Goal: Navigation & Orientation: Find specific page/section

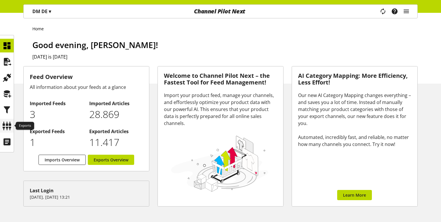
click at [6, 120] on div at bounding box center [7, 126] width 14 height 14
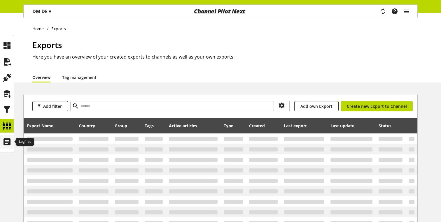
click at [8, 144] on icon at bounding box center [6, 142] width 9 height 12
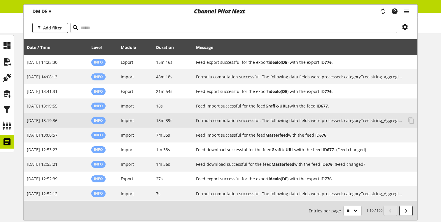
scroll to position [76, 0]
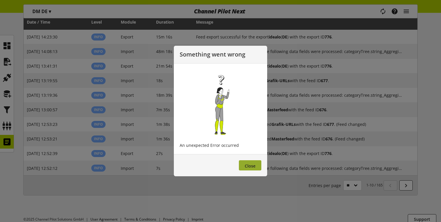
click at [258, 166] on button "Close" at bounding box center [250, 165] width 22 height 10
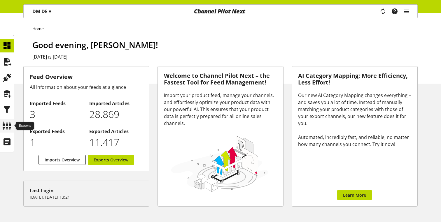
click at [4, 130] on icon at bounding box center [6, 126] width 9 height 12
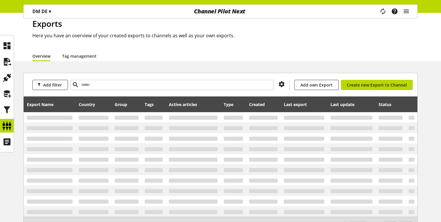
scroll to position [22, 0]
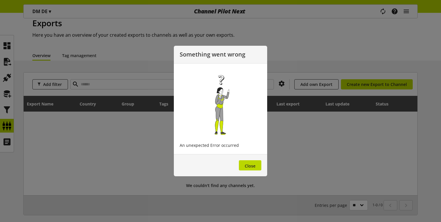
click at [237, 165] on footer "Close" at bounding box center [220, 165] width 93 height 22
click at [253, 165] on span "Close" at bounding box center [250, 166] width 11 height 6
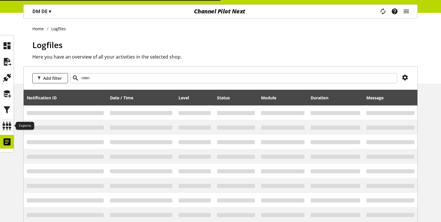
click at [6, 127] on icon at bounding box center [6, 126] width 9 height 12
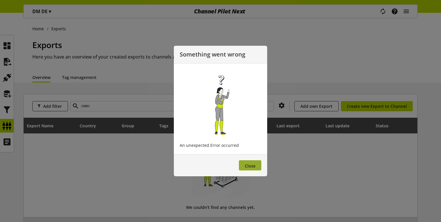
click at [244, 167] on button "Close" at bounding box center [250, 165] width 22 height 10
click at [249, 167] on span "Close" at bounding box center [250, 166] width 11 height 6
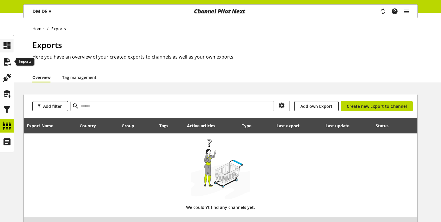
click at [8, 43] on icon at bounding box center [6, 46] width 9 height 12
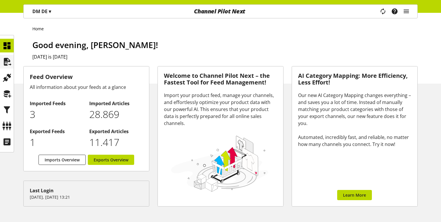
click at [6, 59] on icon at bounding box center [6, 62] width 9 height 12
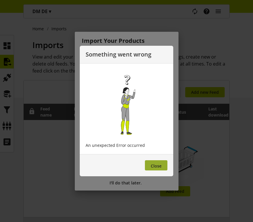
click at [154, 169] on button "Close" at bounding box center [156, 165] width 22 height 10
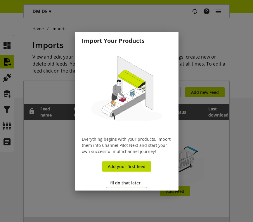
click at [135, 178] on button "I'll do that later." at bounding box center [126, 183] width 41 height 10
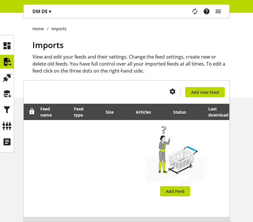
click at [3, 133] on ul at bounding box center [7, 94] width 14 height 110
click at [6, 122] on icon at bounding box center [6, 126] width 9 height 12
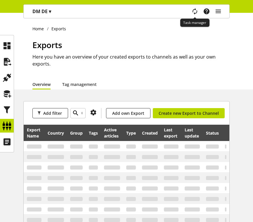
click at [195, 10] on icon "main navigation" at bounding box center [194, 11] width 12 height 10
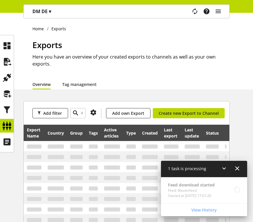
click at [235, 166] on icon at bounding box center [236, 168] width 7 height 11
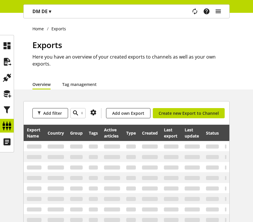
click at [216, 12] on icon "main navigation" at bounding box center [217, 11] width 7 height 11
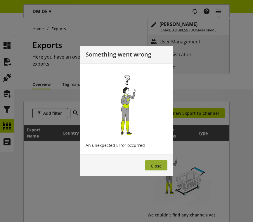
click at [153, 162] on button "Close" at bounding box center [156, 165] width 22 height 10
